Goal: Obtain resource: Obtain resource

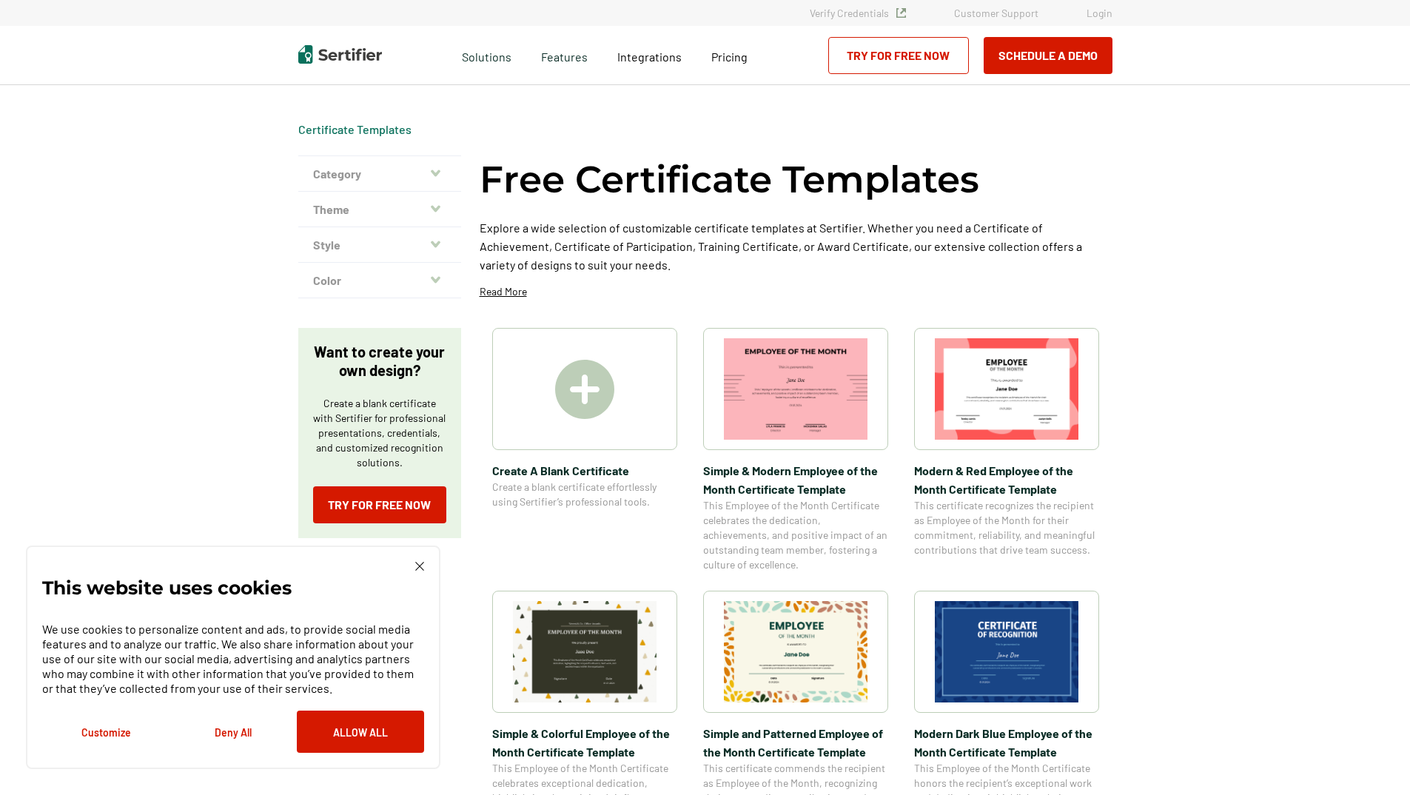
click at [1014, 644] on img at bounding box center [1007, 651] width 144 height 101
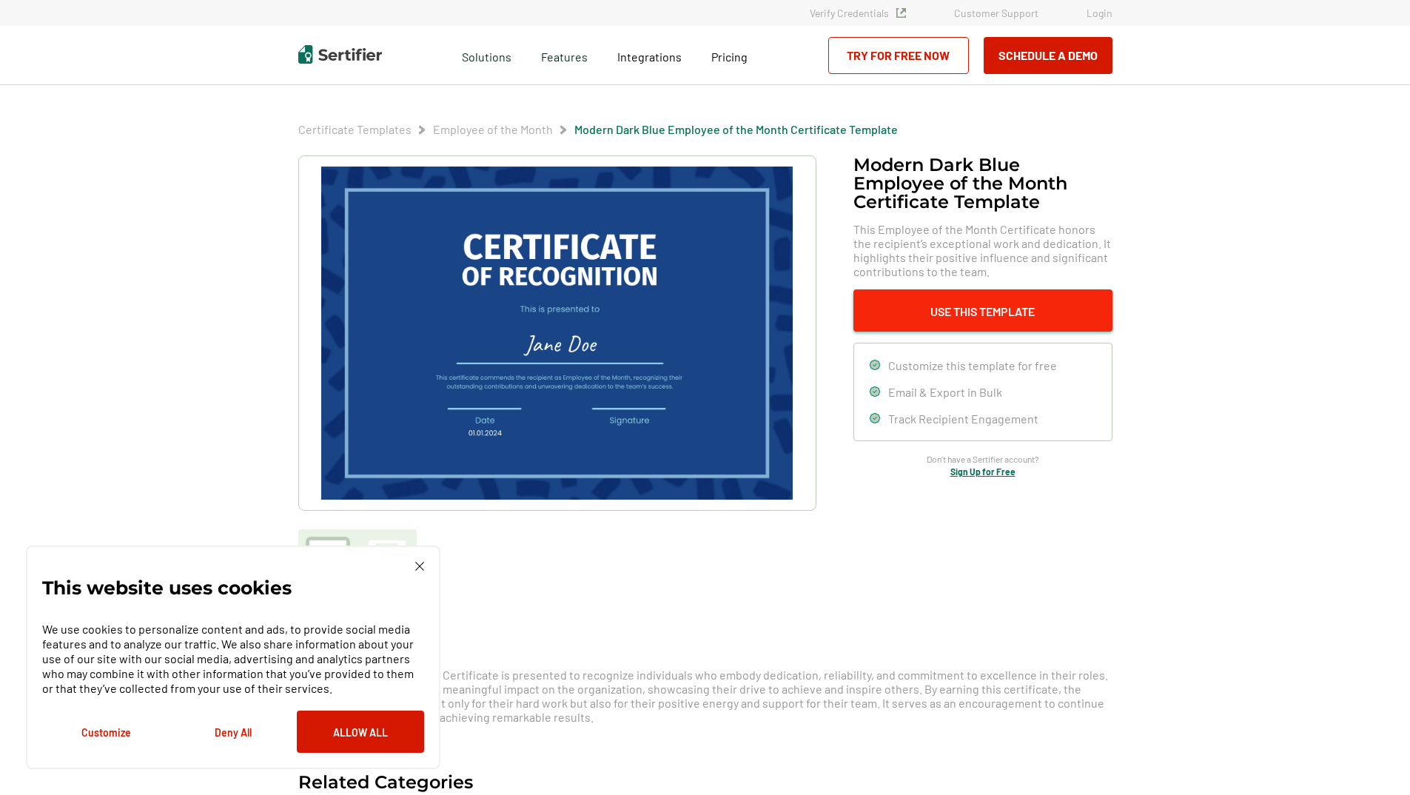
click at [979, 310] on button "Use This Template" at bounding box center [983, 310] width 259 height 42
click at [619, 360] on img at bounding box center [556, 333] width 471 height 333
click at [422, 563] on img at bounding box center [419, 566] width 9 height 9
